Goal: Transaction & Acquisition: Download file/media

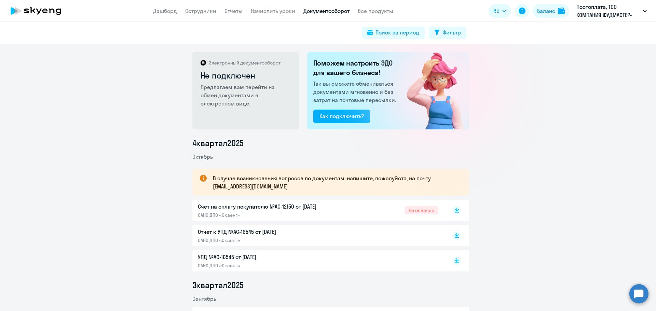
scroll to position [68, 0]
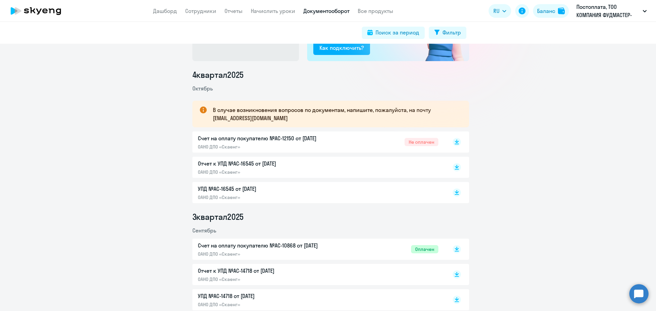
click at [271, 144] on p "ОАНО ДПО «Скаенг»" at bounding box center [269, 147] width 143 height 6
click at [265, 171] on p "ОАНО ДПО «Скаенг»" at bounding box center [269, 172] width 143 height 6
click at [635, 295] on circle at bounding box center [638, 293] width 19 height 19
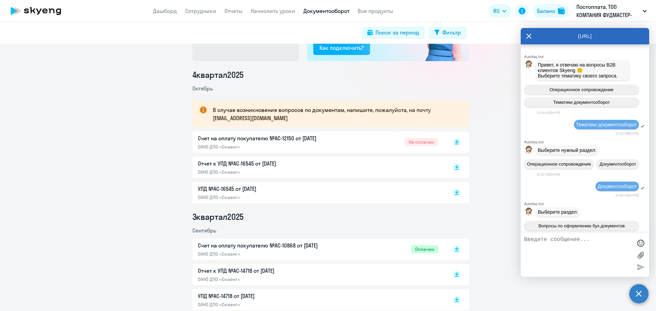
scroll to position [2971, 0]
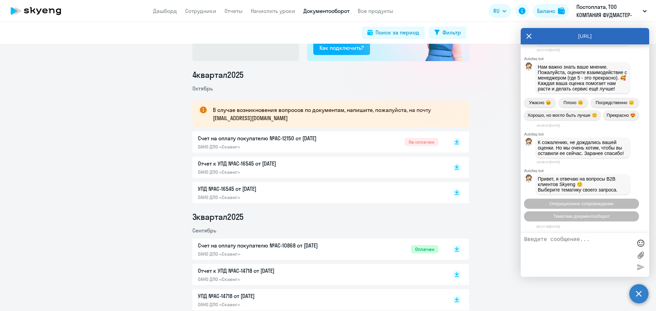
click at [564, 252] on textarea at bounding box center [578, 255] width 108 height 37
click at [455, 192] on rect at bounding box center [456, 192] width 8 height 8
click at [455, 167] on rect at bounding box center [456, 167] width 8 height 8
